Goal: Task Accomplishment & Management: Manage account settings

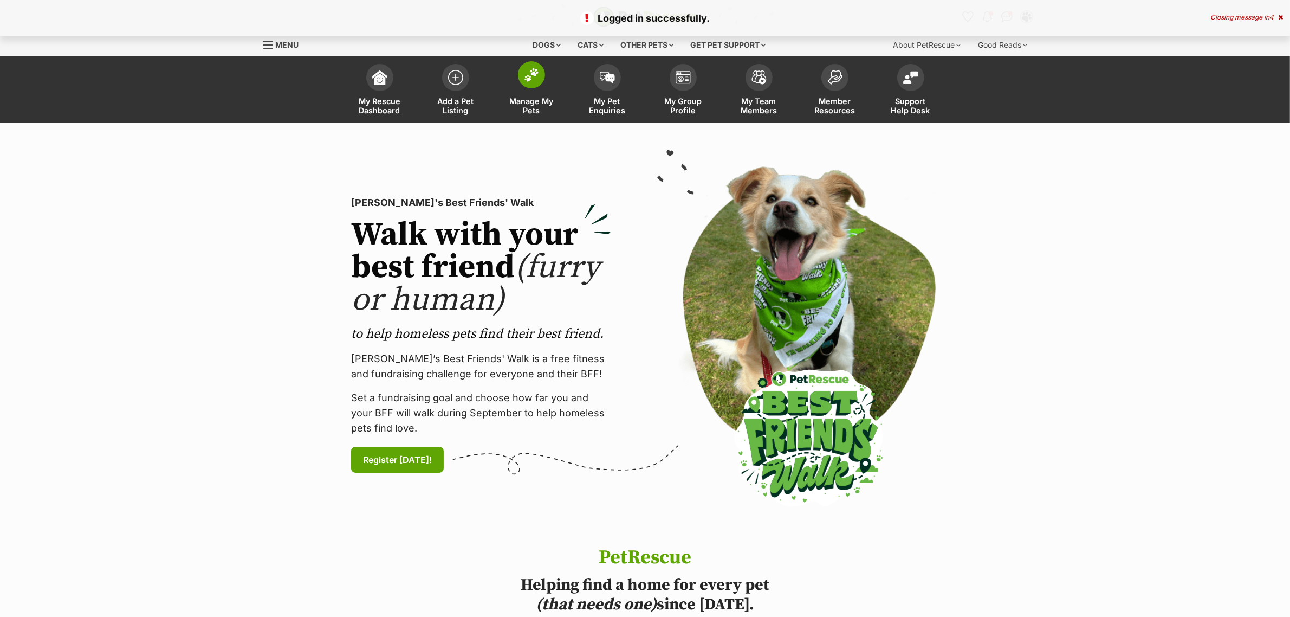
click at [529, 76] on img at bounding box center [531, 75] width 15 height 14
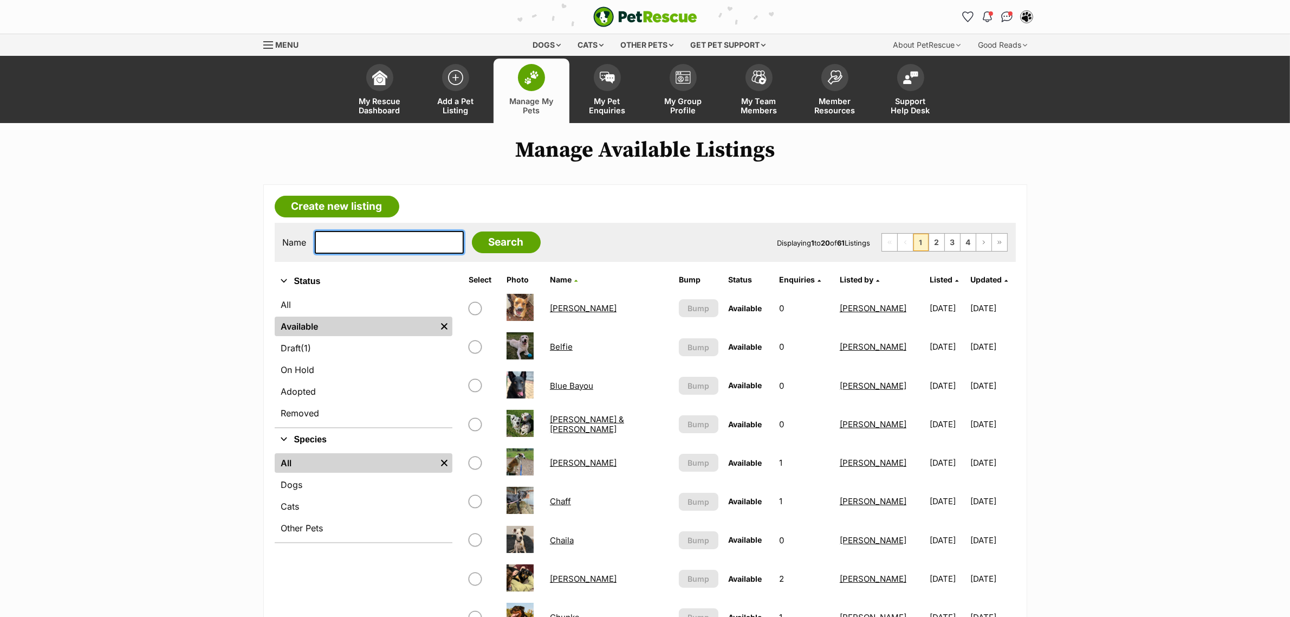
click at [389, 245] on input "text" at bounding box center [389, 242] width 149 height 23
type input "[MEDICAL_DATA]"
click at [472, 231] on input "Search" at bounding box center [506, 242] width 69 height 22
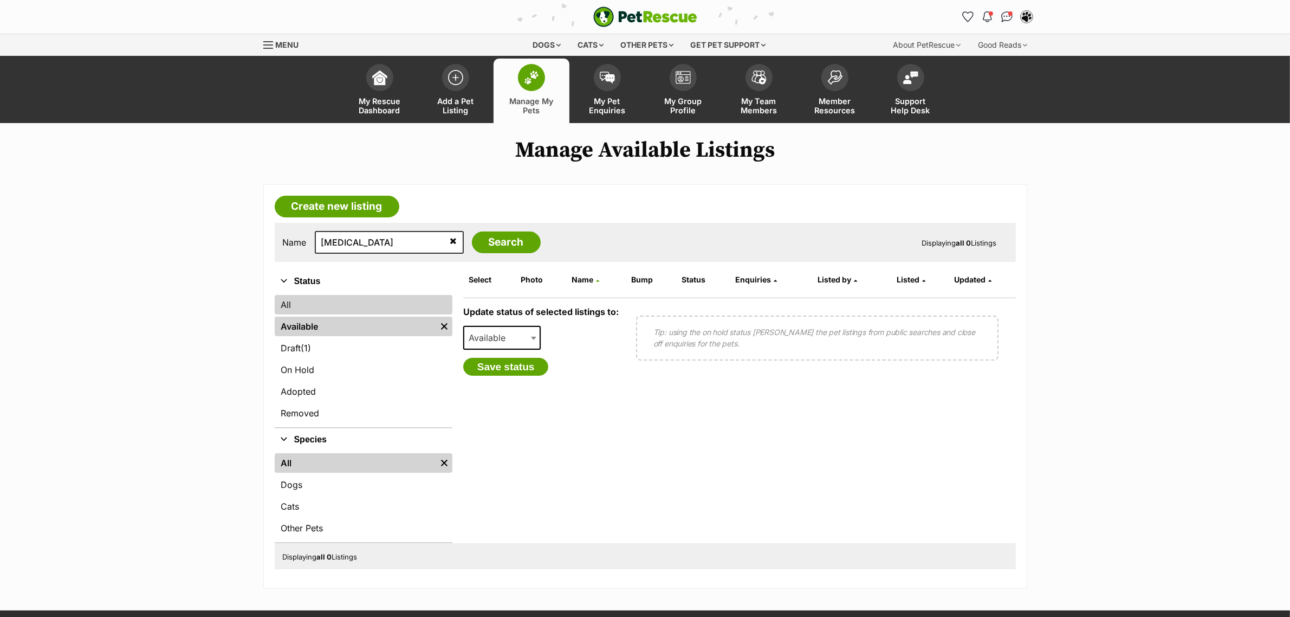
click at [350, 299] on link "All" at bounding box center [364, 305] width 178 height 20
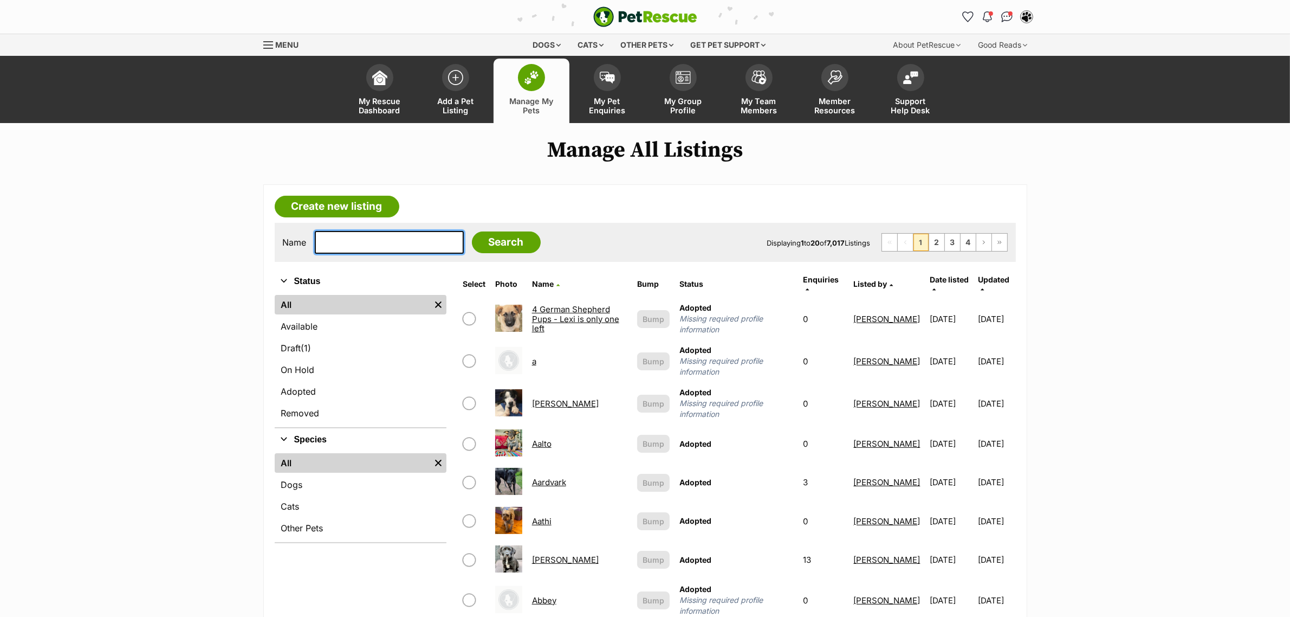
click at [353, 242] on input "text" at bounding box center [389, 242] width 149 height 23
type input "[MEDICAL_DATA]"
click at [472, 231] on input "Search" at bounding box center [506, 242] width 69 height 22
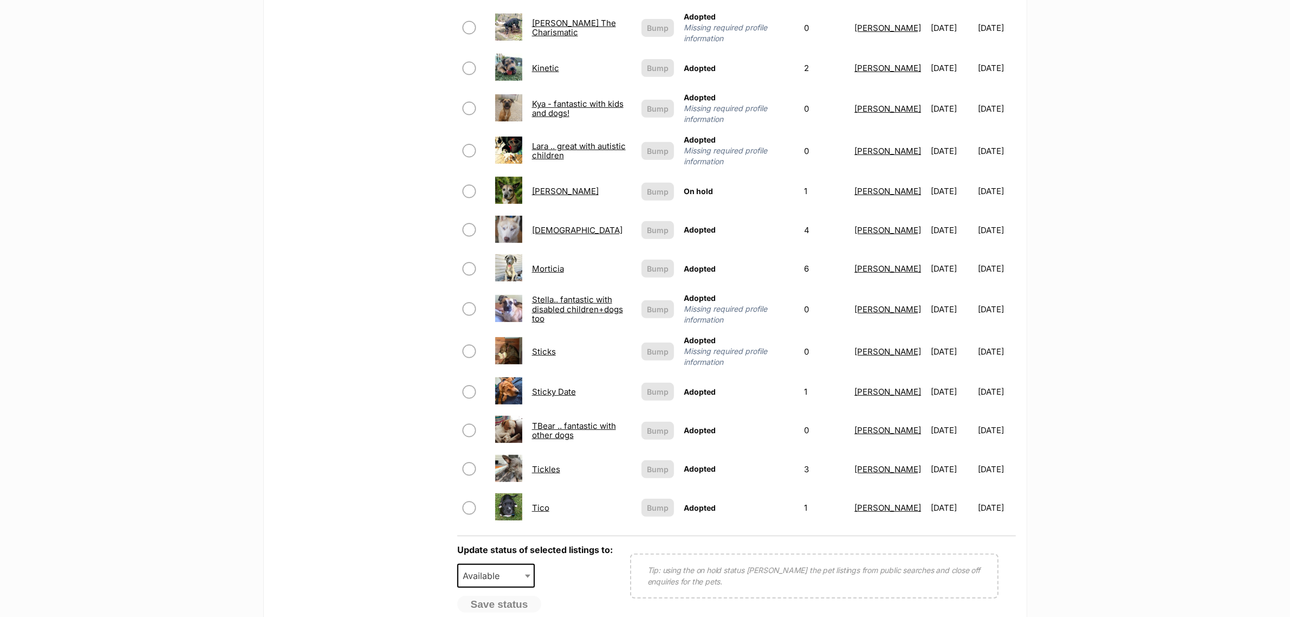
scroll to position [609, 0]
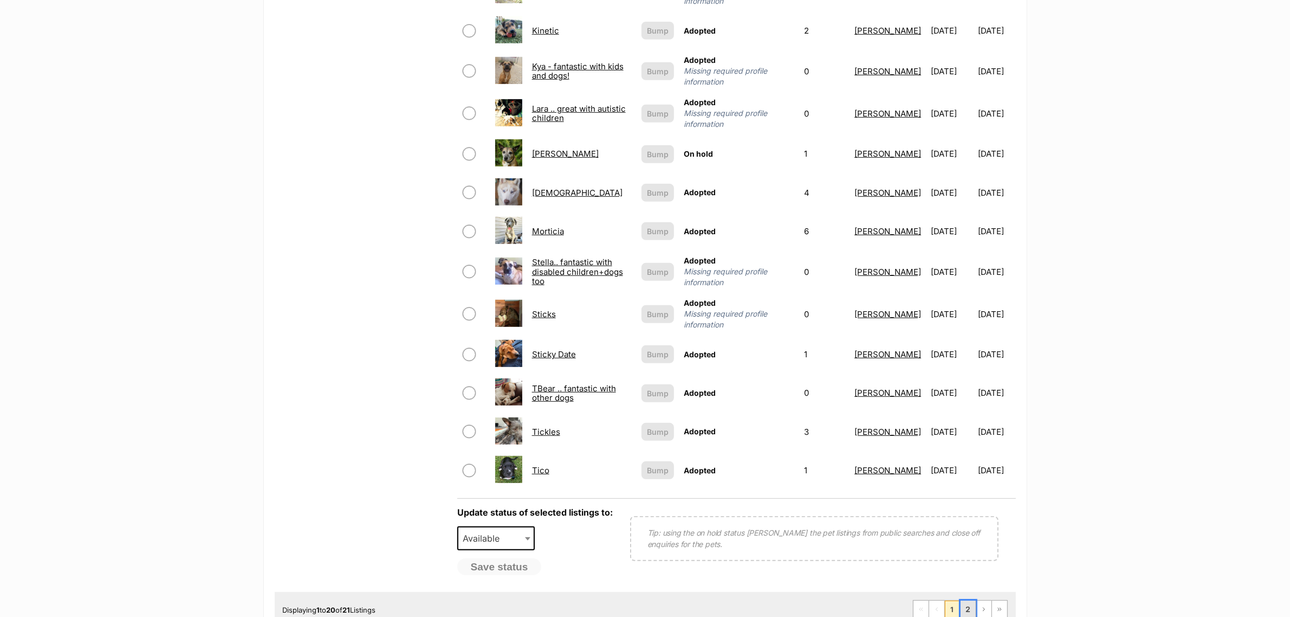
click at [963, 600] on link "2" at bounding box center [968, 608] width 15 height 17
